Goal: Information Seeking & Learning: Learn about a topic

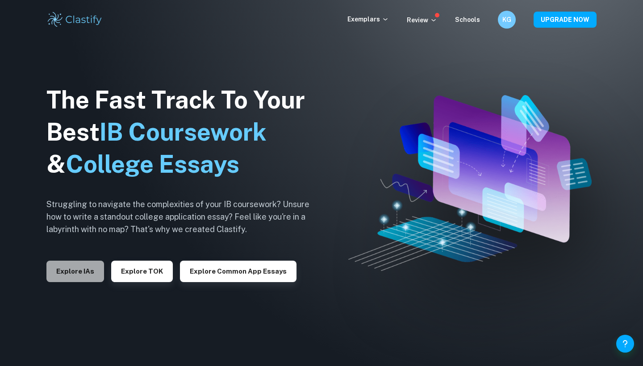
click at [67, 267] on button "Explore IAs" at bounding box center [75, 271] width 58 height 21
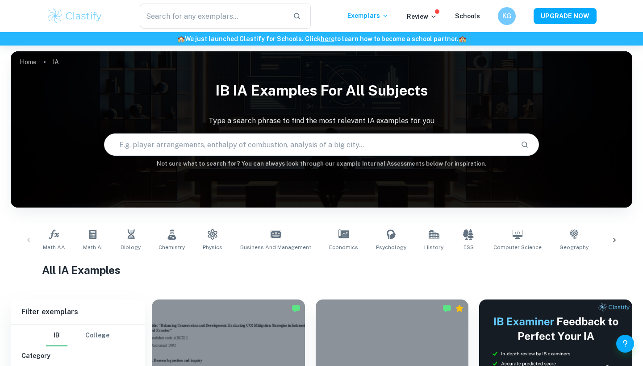
scroll to position [164, 0]
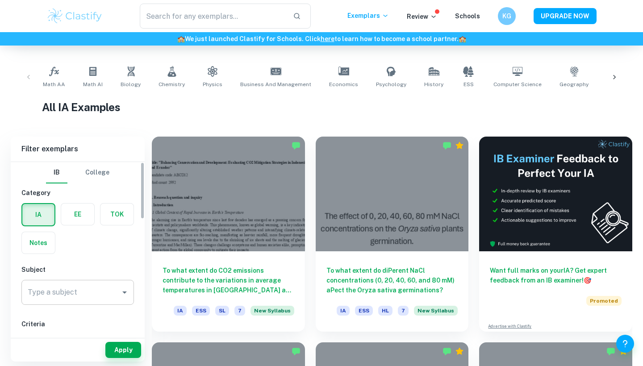
click at [80, 292] on input "Type a subject" at bounding box center [70, 292] width 91 height 17
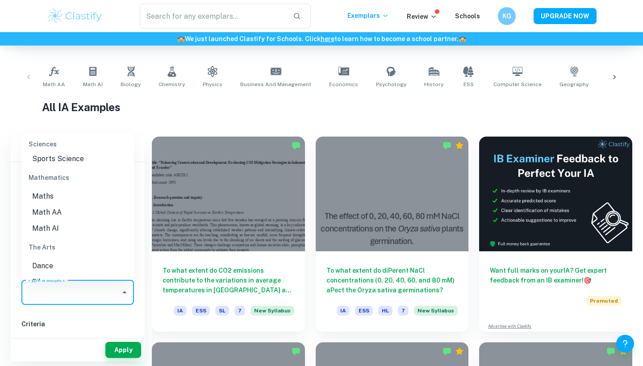
scroll to position [1201, 0]
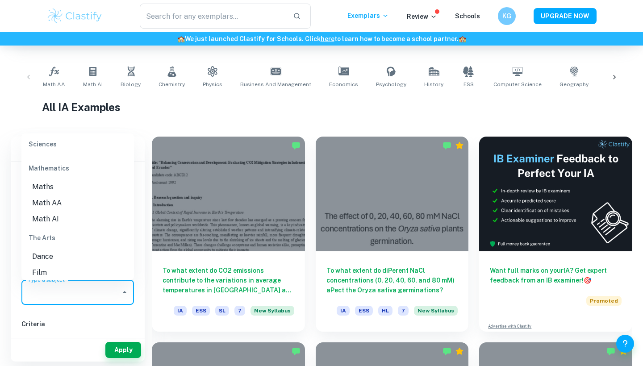
click at [57, 195] on li "Math AA" at bounding box center [77, 203] width 113 height 16
type input "Math AA"
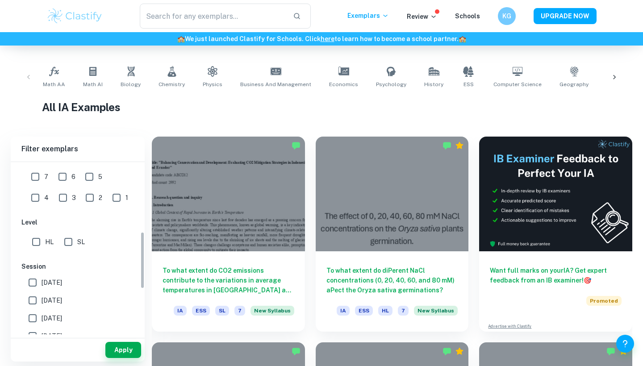
scroll to position [209, 0]
click at [69, 242] on input "SL" at bounding box center [68, 241] width 18 height 18
checkbox input "true"
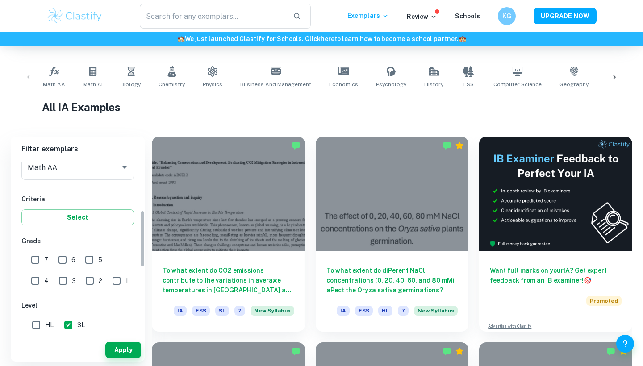
scroll to position [160, 0]
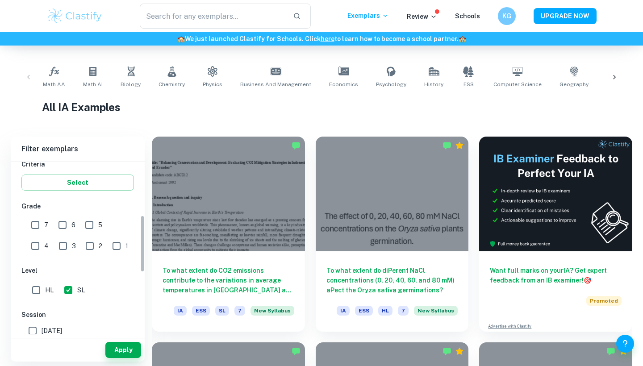
click at [37, 229] on input "7" at bounding box center [35, 225] width 18 height 18
checkbox input "true"
click at [130, 349] on button "Apply" at bounding box center [123, 350] width 36 height 16
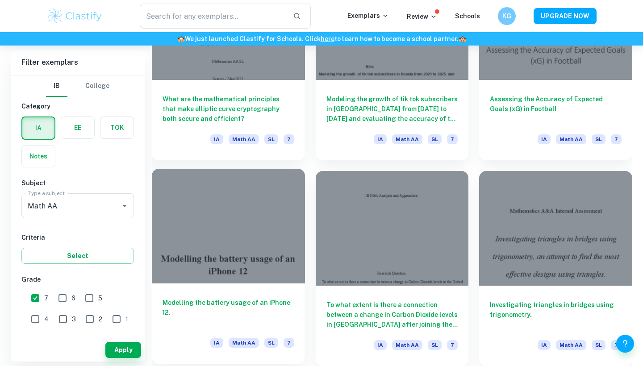
click at [267, 266] on div at bounding box center [228, 226] width 153 height 115
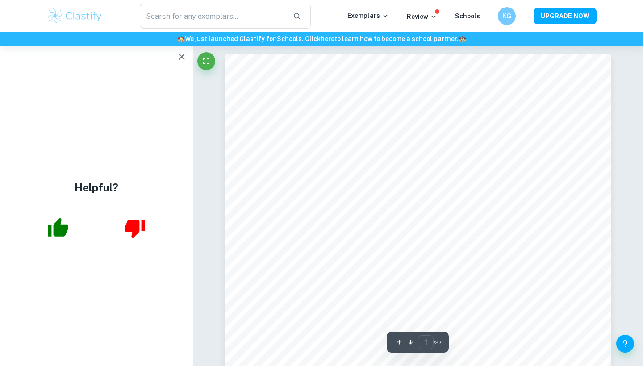
type input "2"
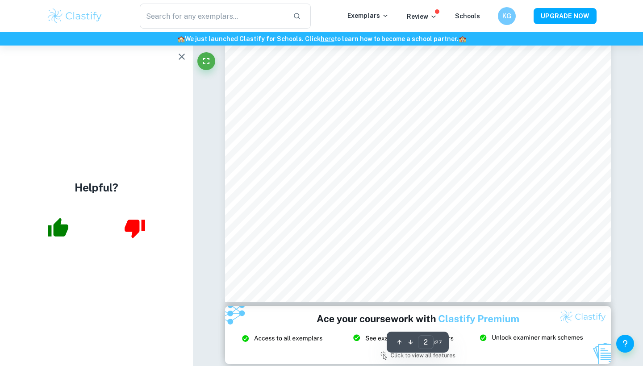
scroll to position [916, 0]
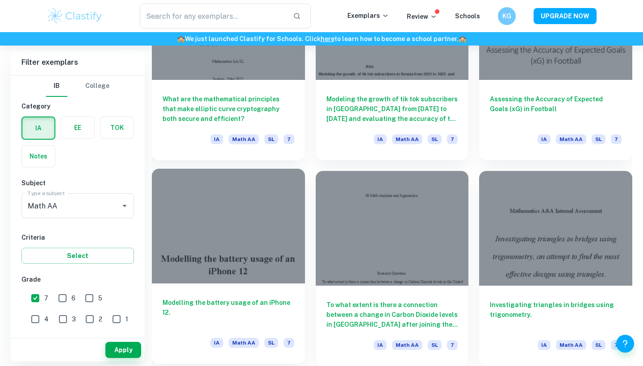
scroll to position [2189, 0]
click at [262, 199] on div at bounding box center [228, 226] width 153 height 115
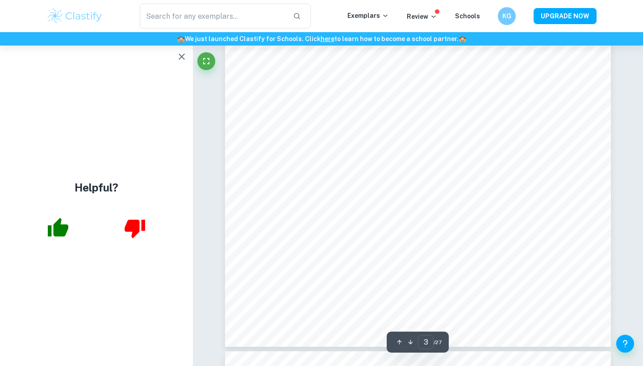
scroll to position [1453, 0]
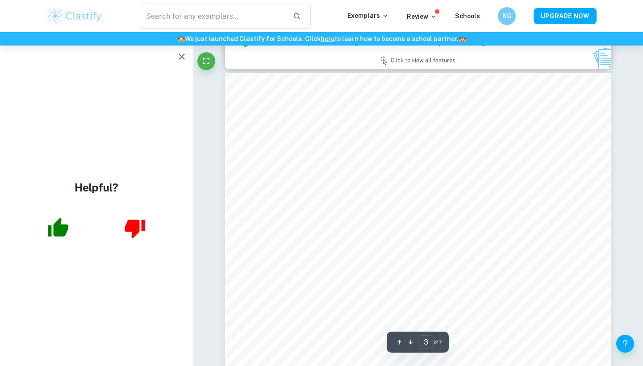
type input "2"
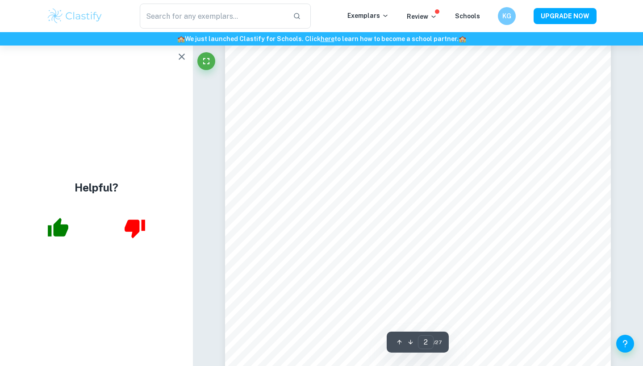
scroll to position [728, 0]
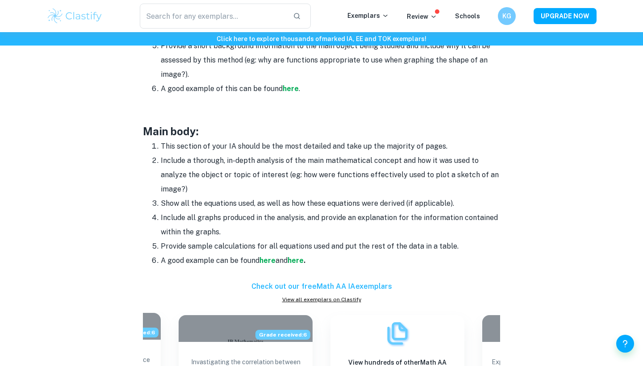
scroll to position [648, 0]
